Goal: Find specific page/section: Find specific page/section

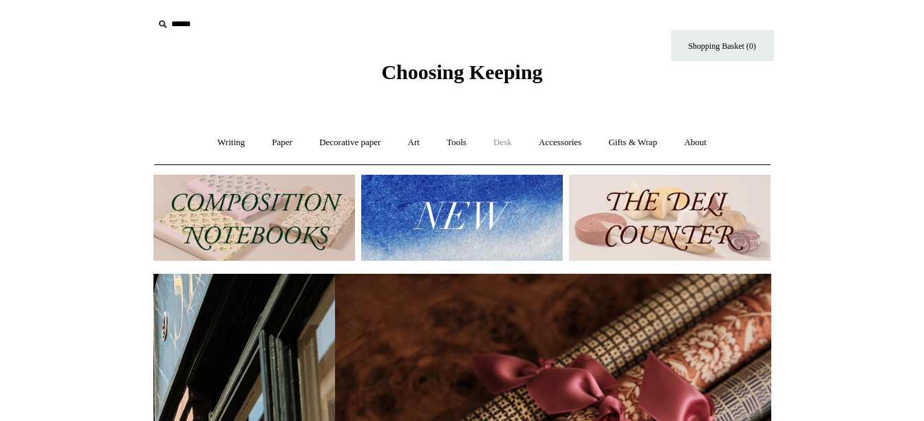
scroll to position [0, 1236]
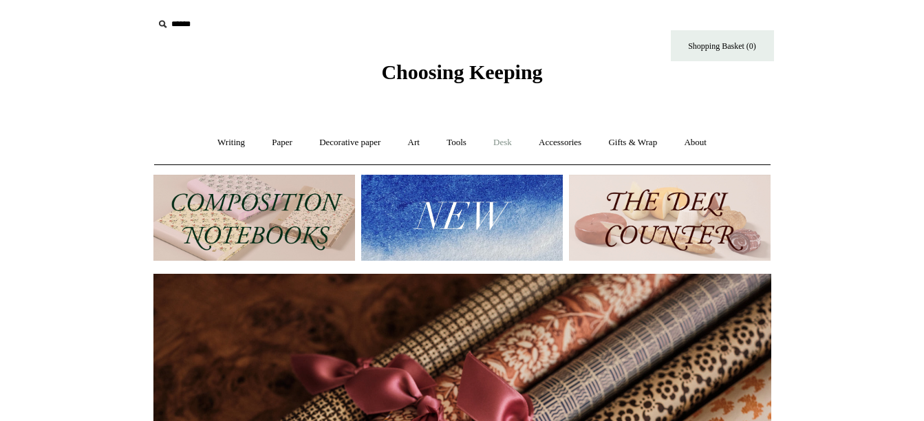
click at [508, 142] on link "Desk +" at bounding box center [502, 143] width 43 height 36
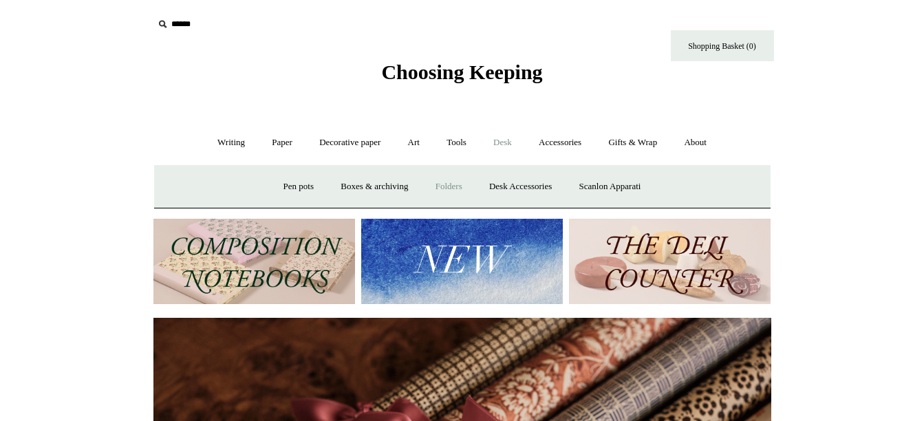
click at [444, 189] on link "Folders" at bounding box center [449, 187] width 52 height 36
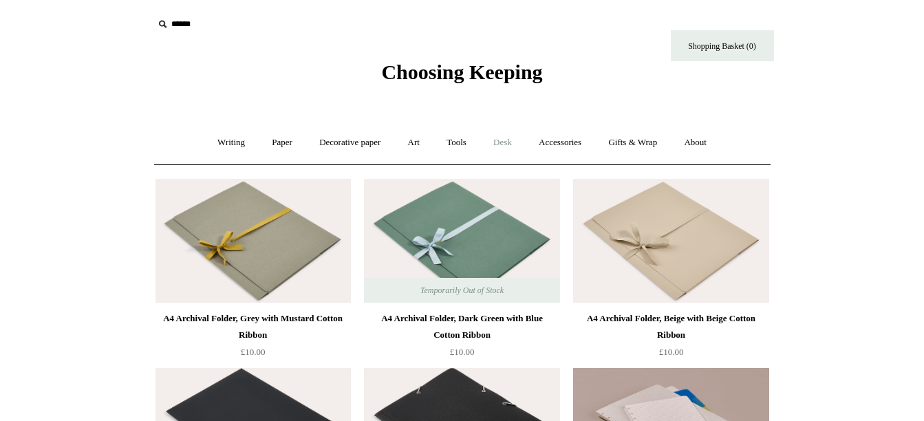
click at [507, 142] on link "Desk +" at bounding box center [502, 143] width 43 height 36
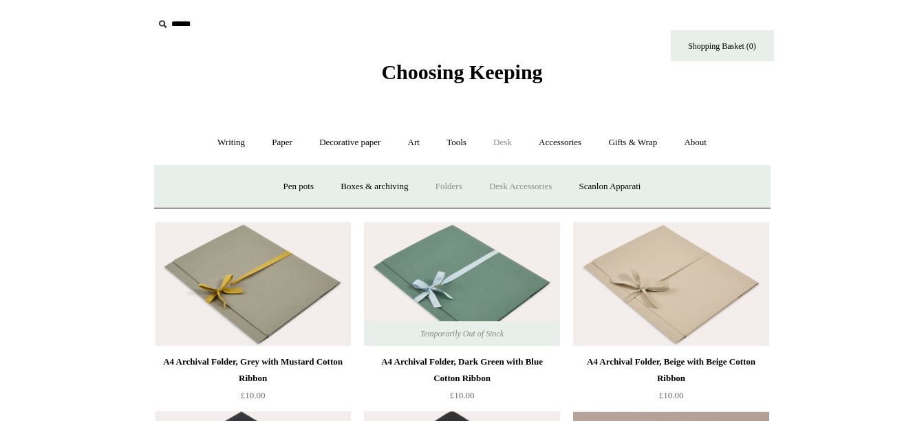
click at [509, 183] on link "Desk Accessories" at bounding box center [520, 187] width 87 height 36
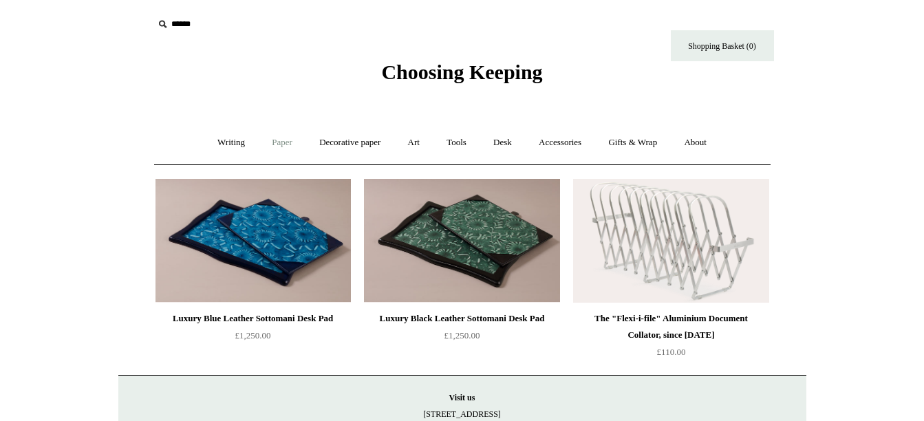
click at [282, 143] on link "Paper +" at bounding box center [282, 143] width 45 height 36
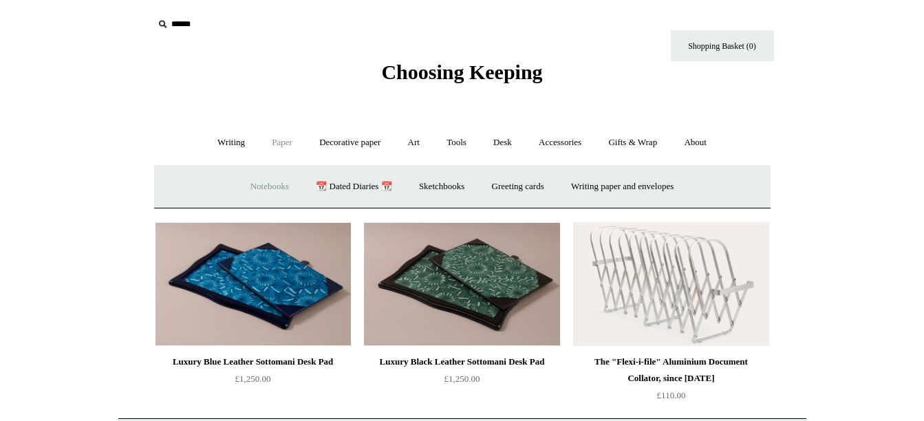
click at [259, 184] on link "Notebooks +" at bounding box center [269, 187] width 63 height 36
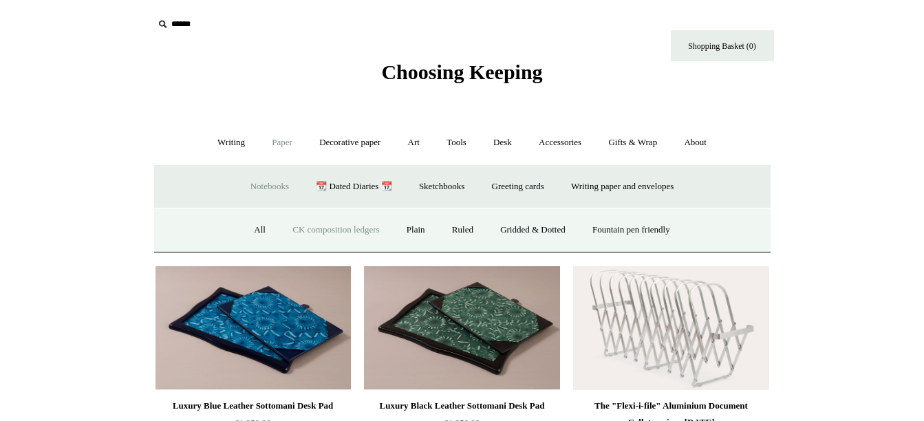
click at [300, 227] on link "CK composition ledgers" at bounding box center [336, 230] width 112 height 36
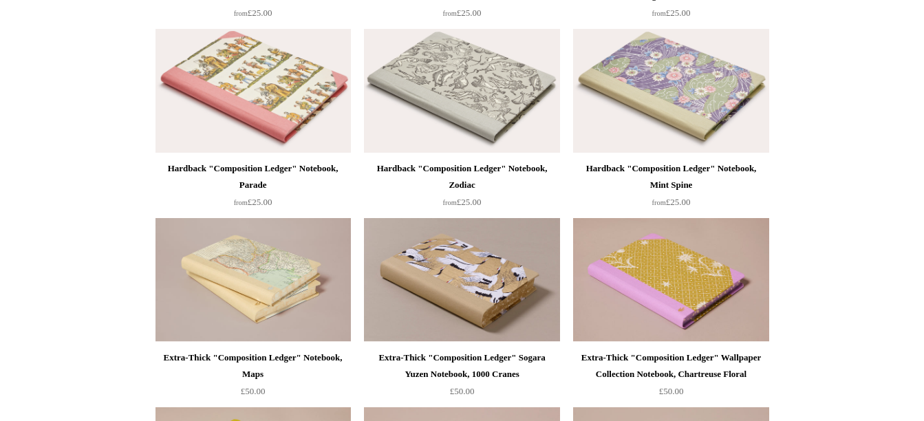
scroll to position [551, 0]
